Goal: Browse casually

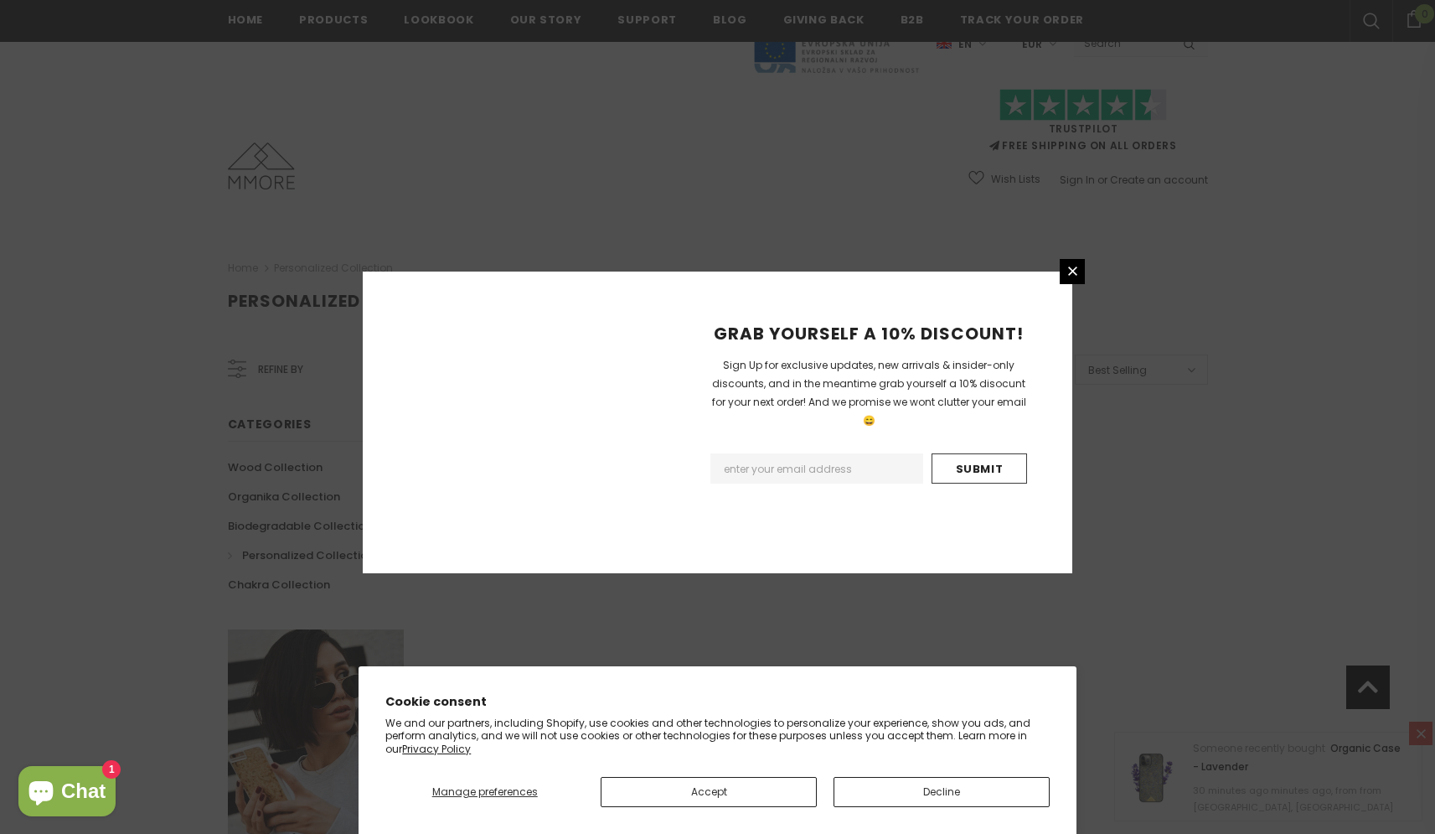
scroll to position [883, 0]
